Goal: Share content

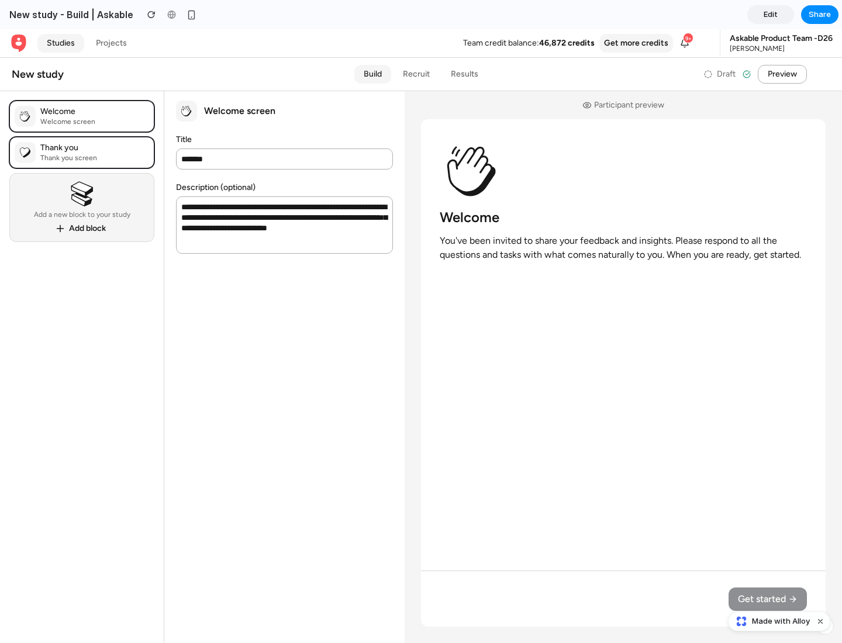
click at [819, 15] on span "Share" at bounding box center [819, 15] width 22 height 12
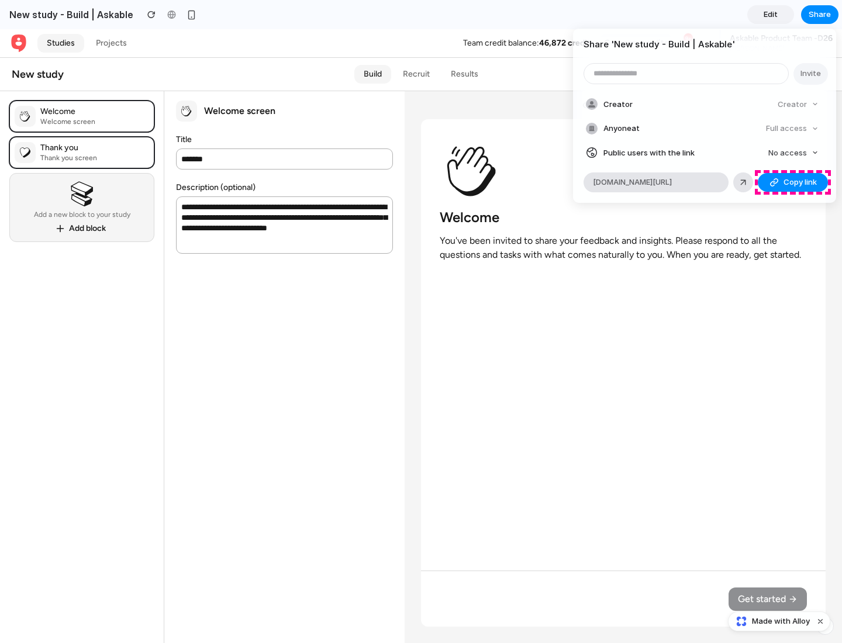
click at [792, 182] on span "Copy link" at bounding box center [799, 182] width 33 height 12
click at [780, 621] on div "Share ' New study - Build | Askable ' Invite Creator Creator Anyone at Full acc…" at bounding box center [421, 321] width 842 height 643
